Goal: Task Accomplishment & Management: Complete application form

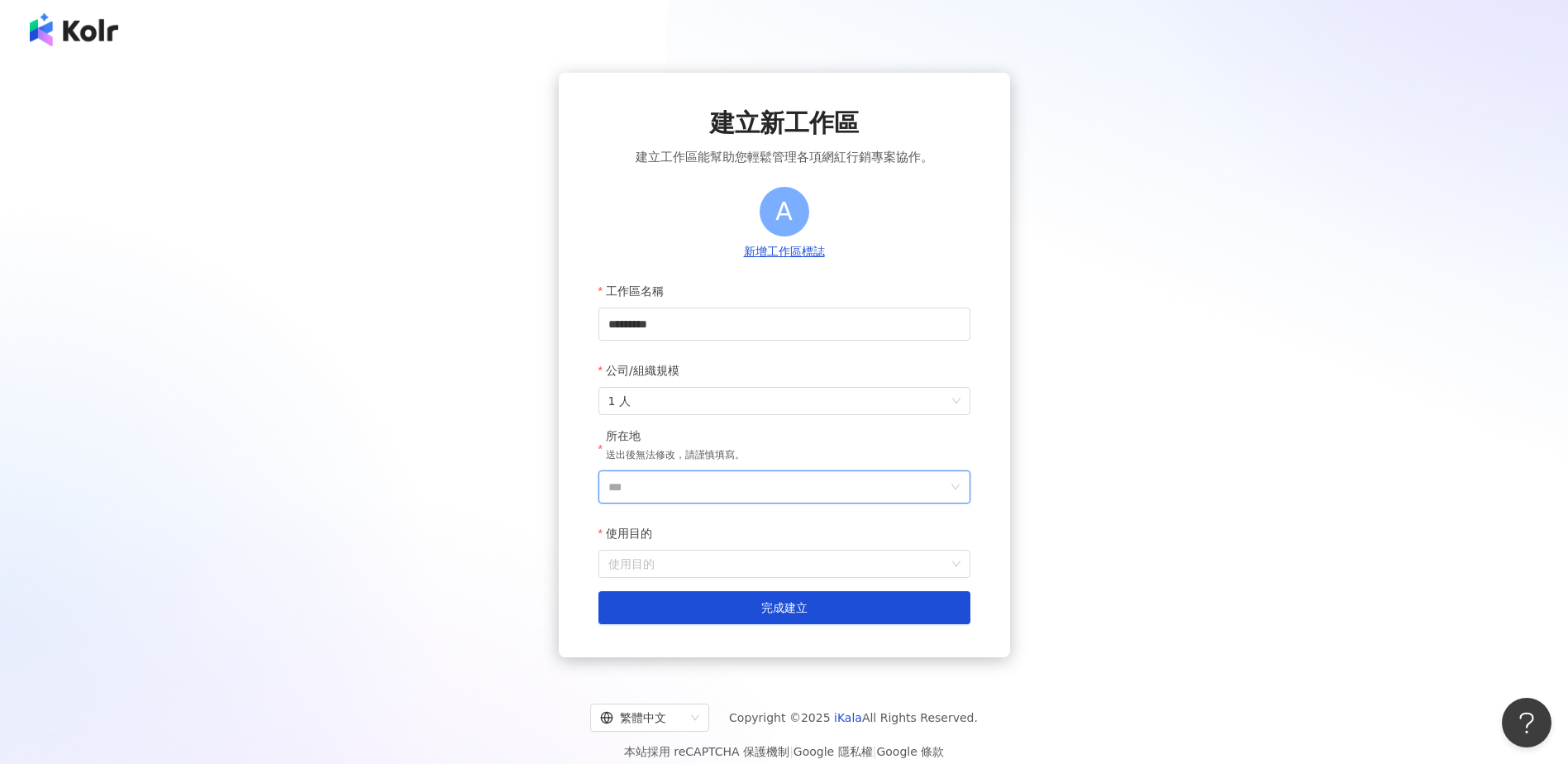
click at [816, 494] on input "***" at bounding box center [777, 487] width 339 height 31
click at [837, 257] on div "台灣" at bounding box center [880, 253] width 159 height 30
click at [740, 332] on input "*********" at bounding box center [785, 324] width 372 height 33
click at [872, 407] on span "1 人" at bounding box center [784, 401] width 352 height 27
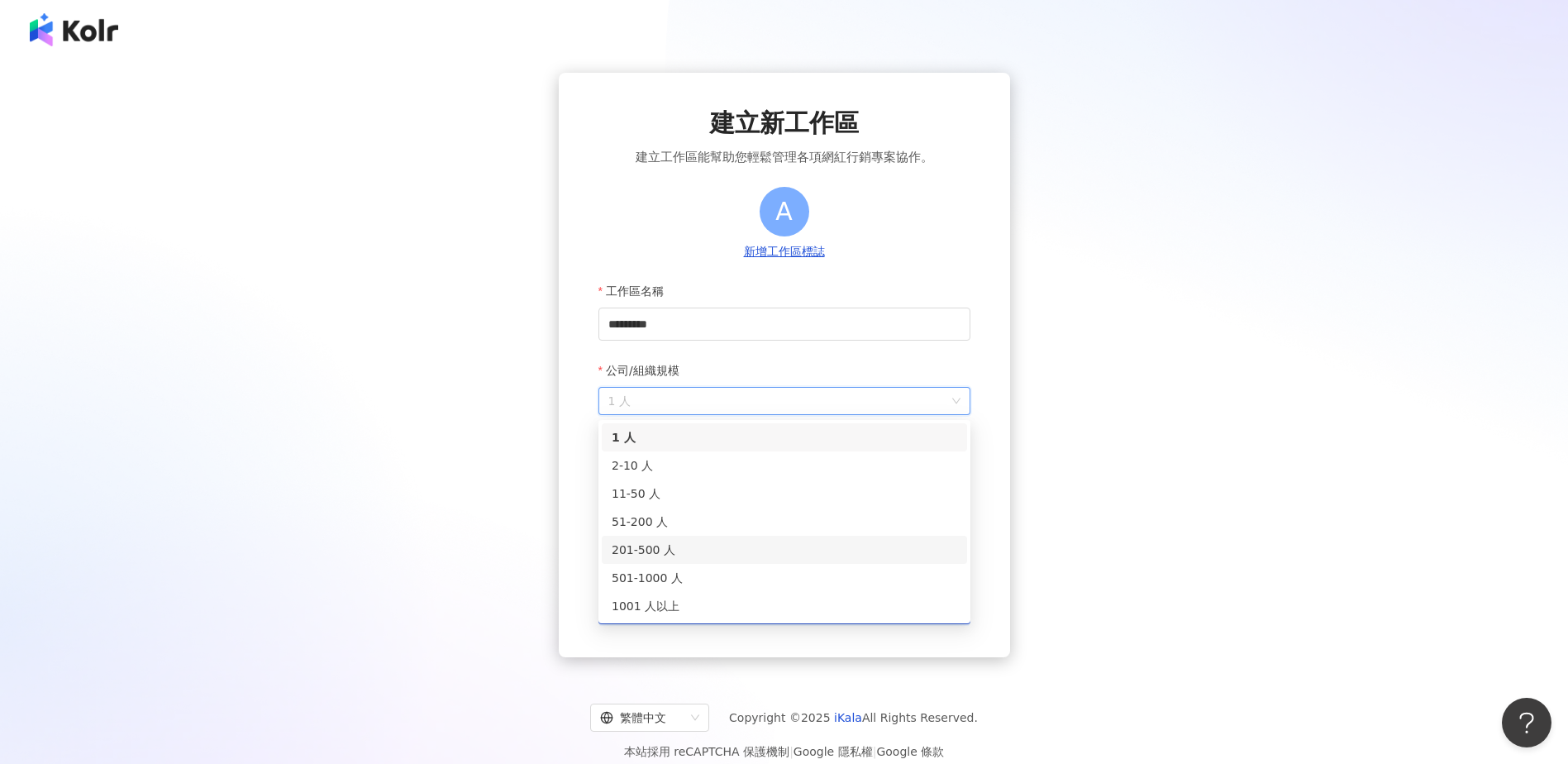
click at [734, 550] on div "201-500 人" at bounding box center [784, 550] width 345 height 18
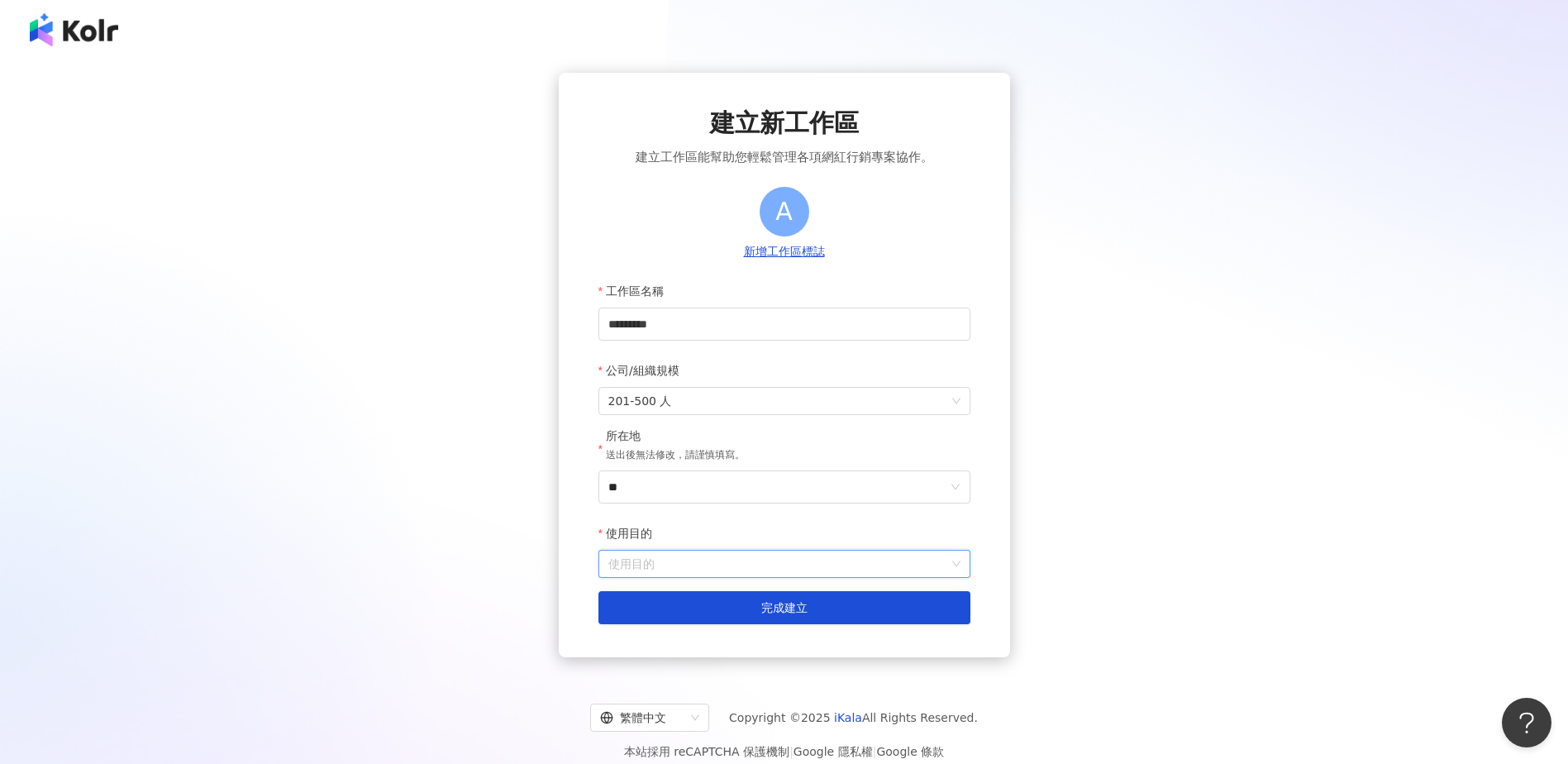
click at [745, 561] on input "使用目的" at bounding box center [784, 563] width 352 height 27
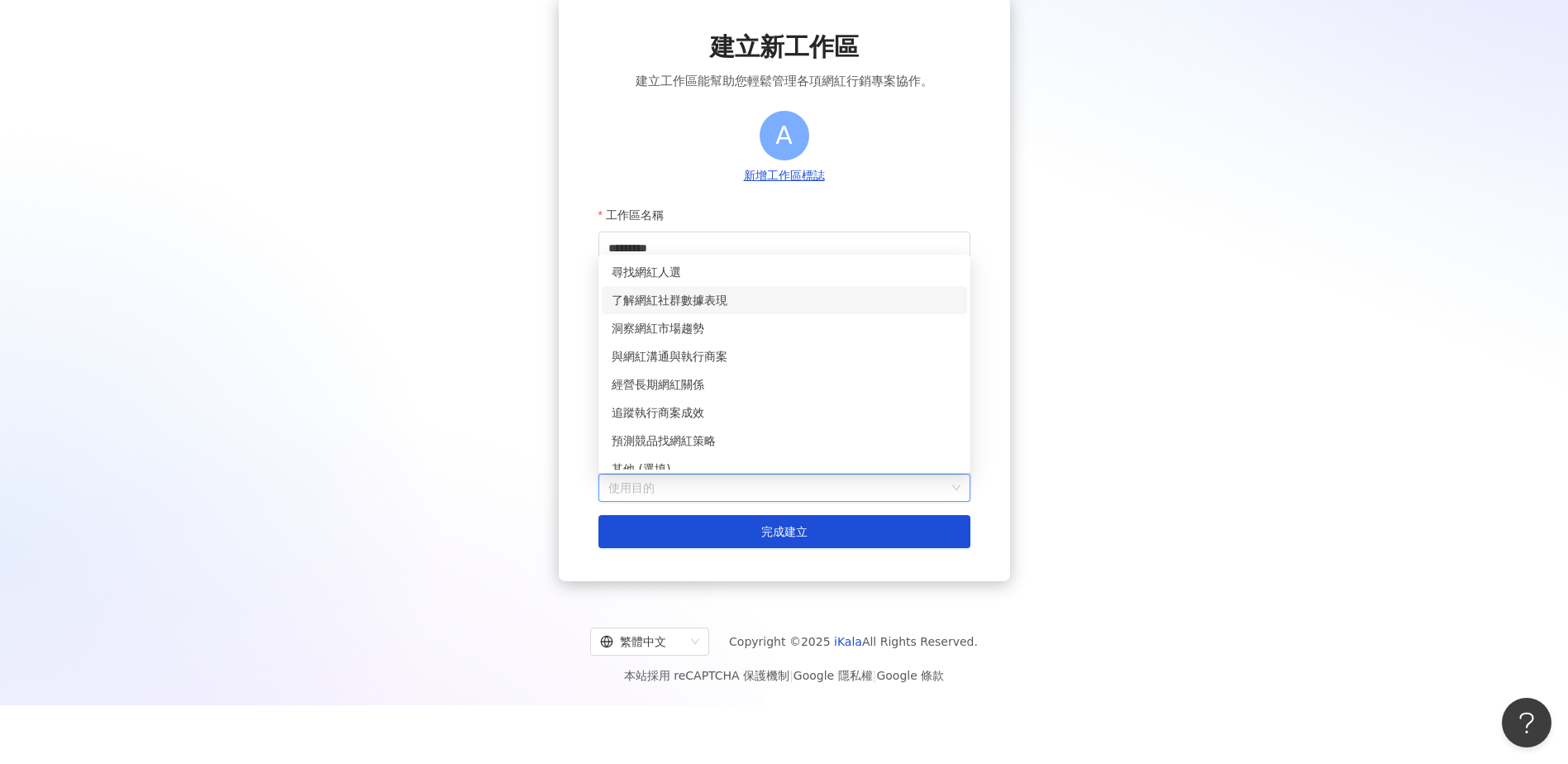
click at [766, 296] on div "了解網紅社群數據表現" at bounding box center [784, 300] width 345 height 18
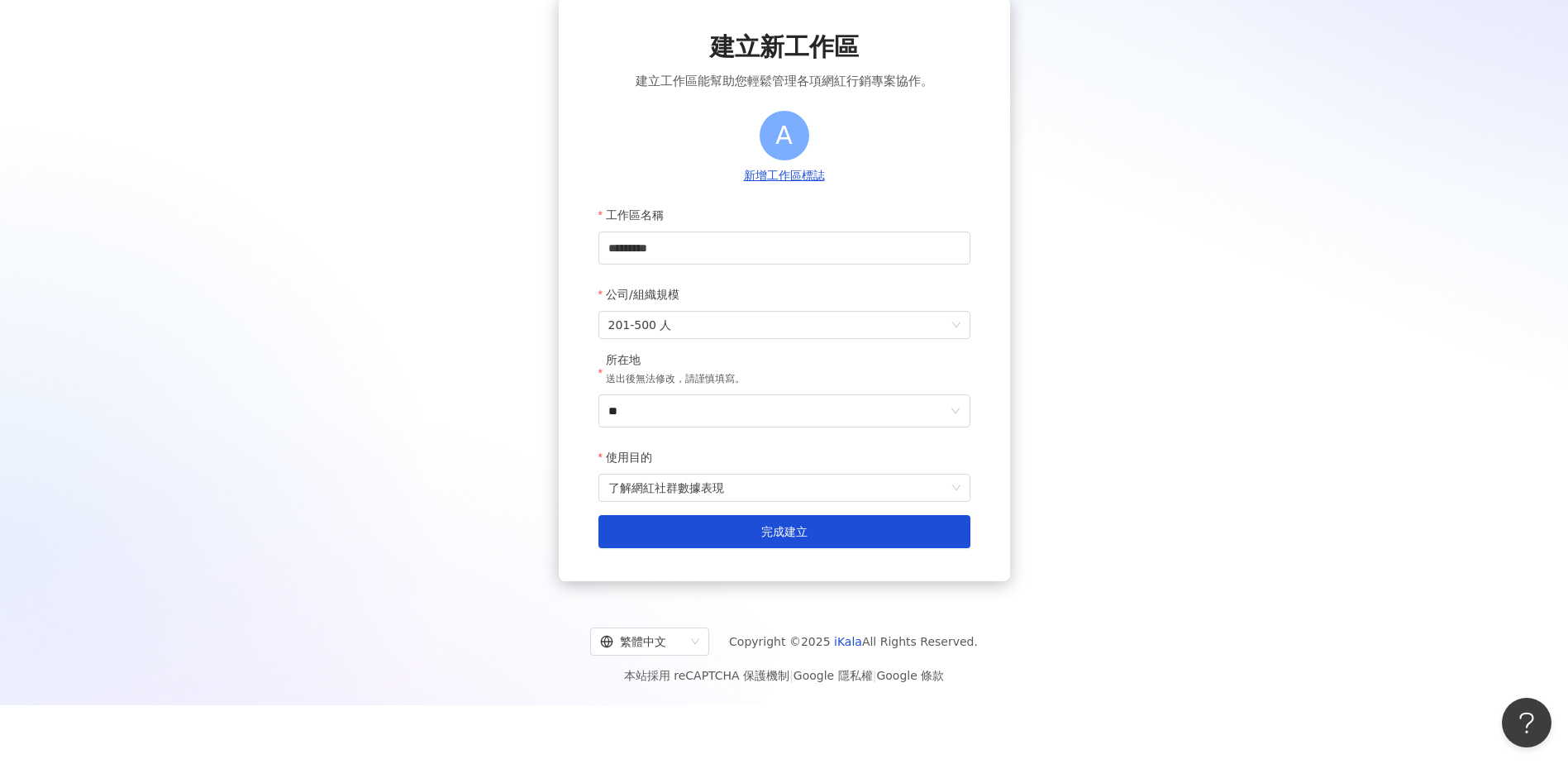
click at [772, 535] on span "完成建立" at bounding box center [785, 531] width 47 height 13
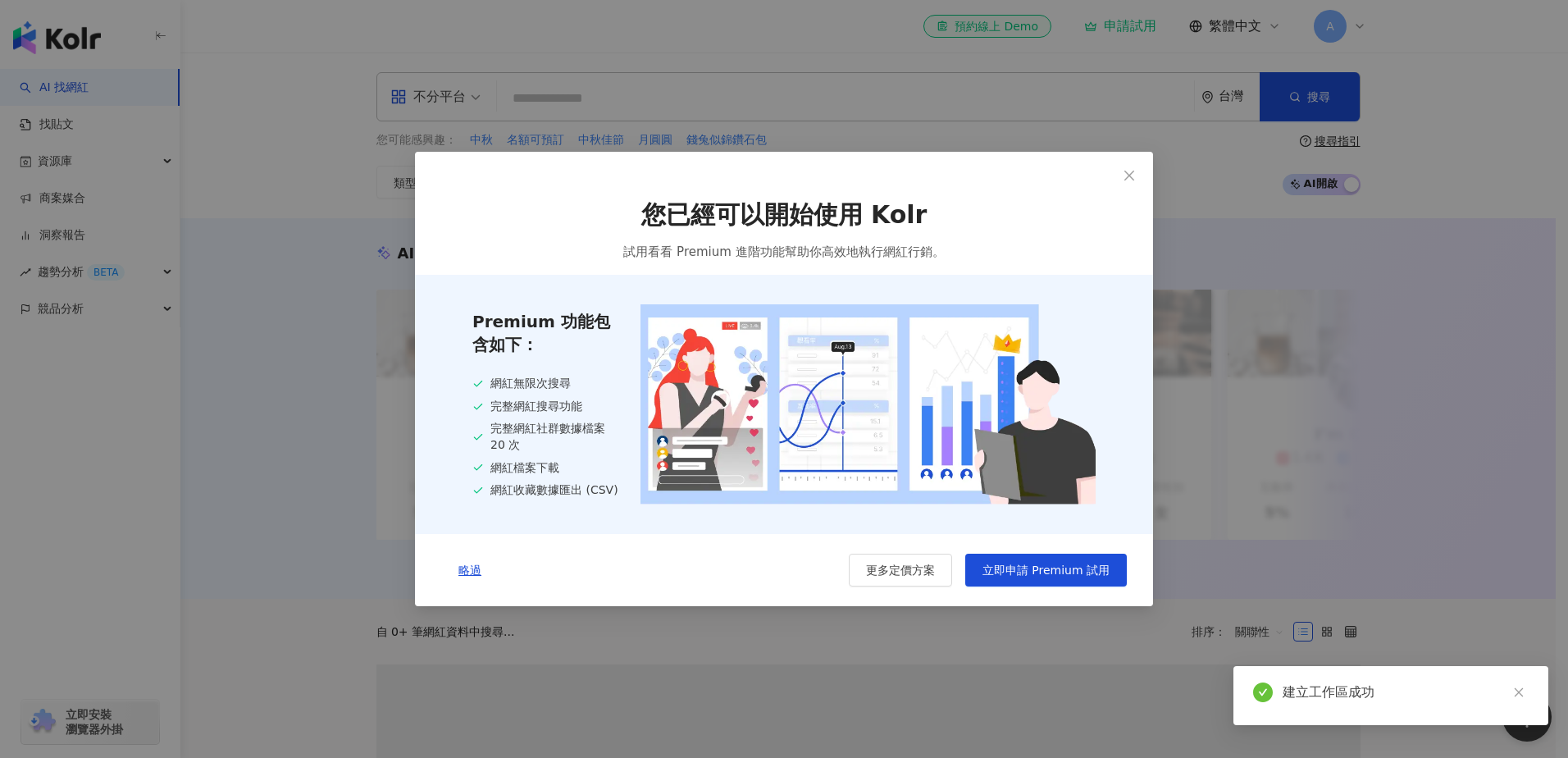
click at [1134, 183] on button "Close" at bounding box center [1129, 175] width 32 height 32
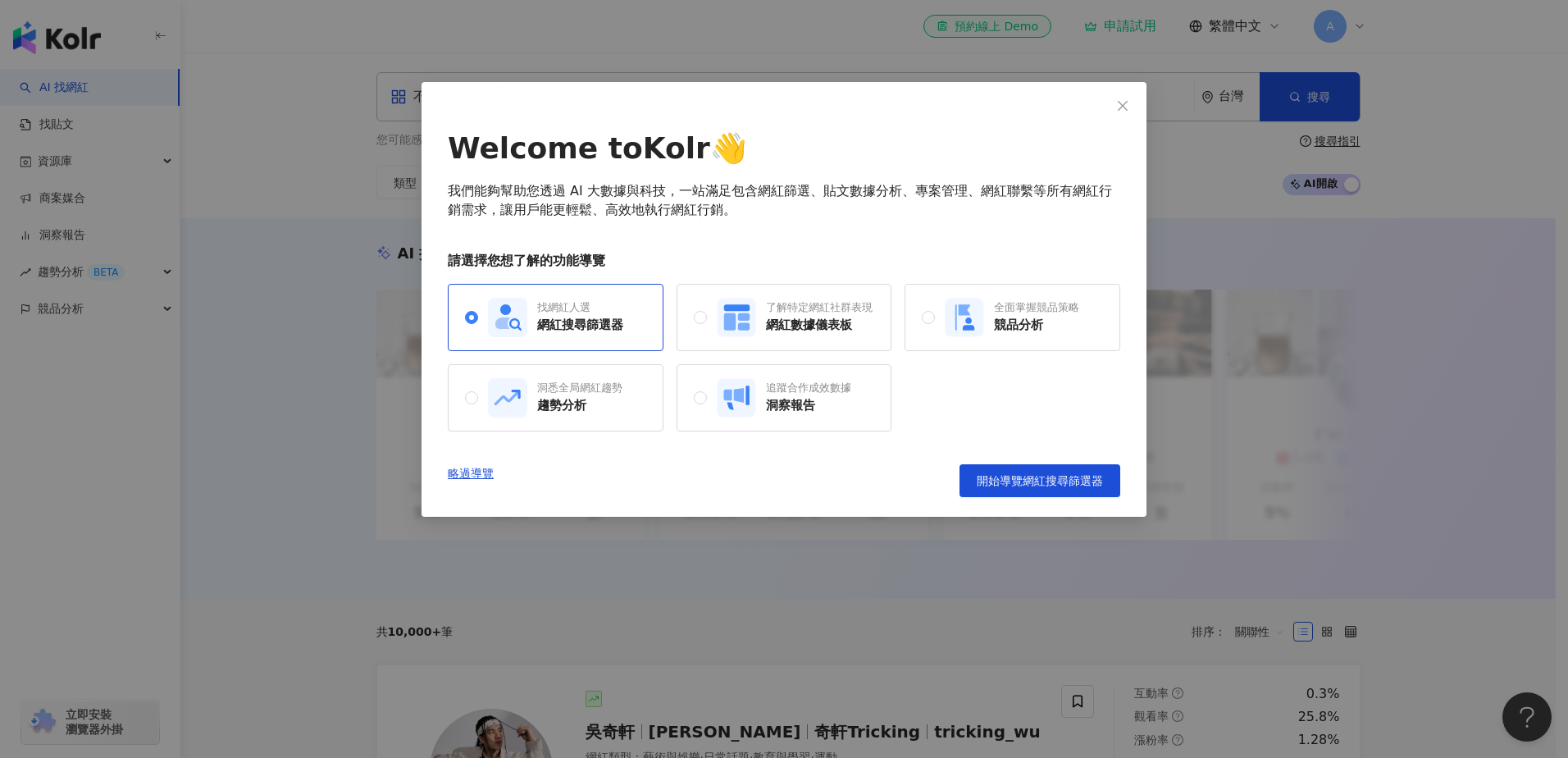
click at [1129, 120] on button "Close" at bounding box center [1122, 106] width 32 height 32
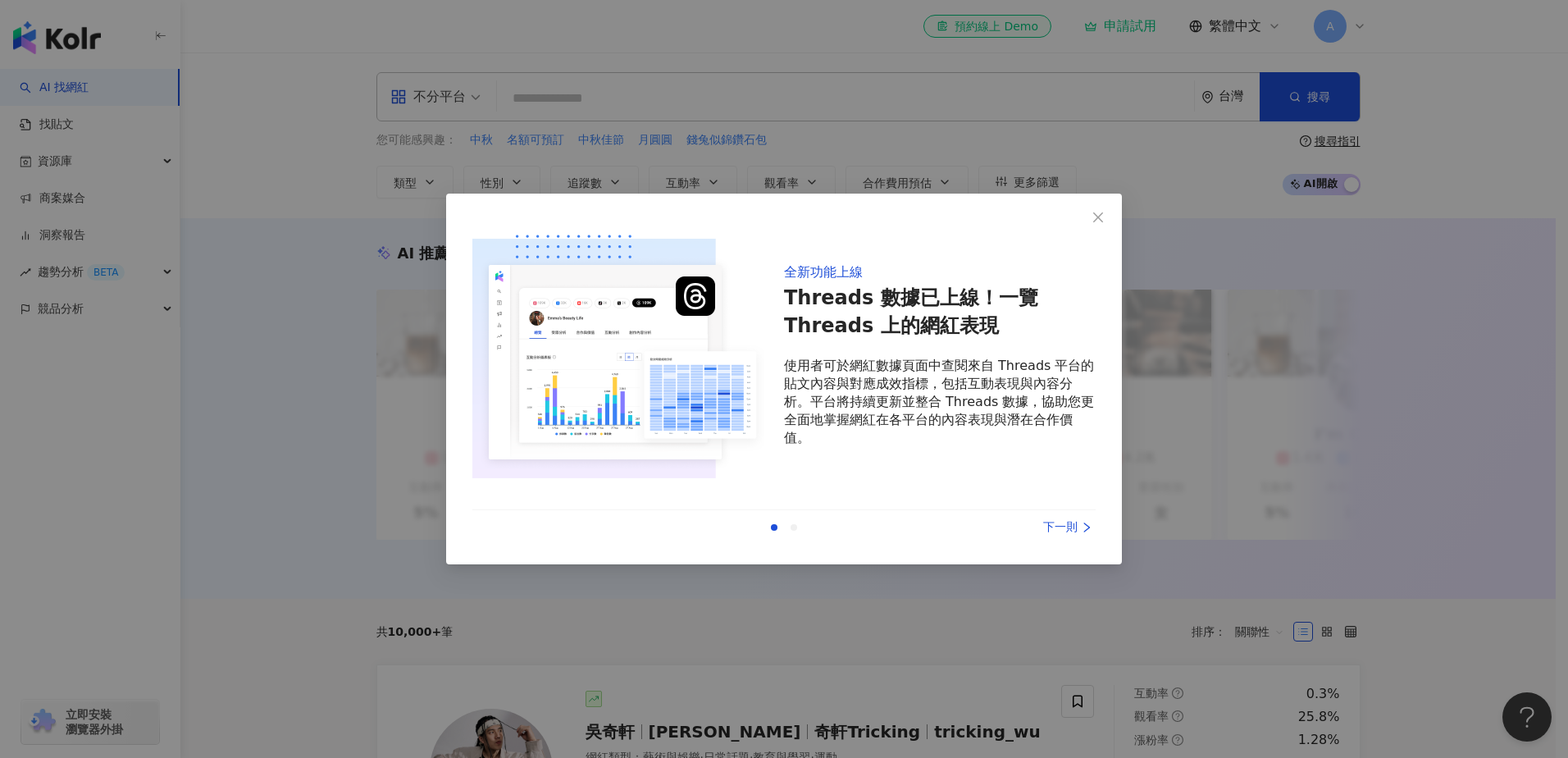
click at [1105, 219] on span "Close" at bounding box center [1098, 217] width 32 height 13
